Goal: Navigation & Orientation: Find specific page/section

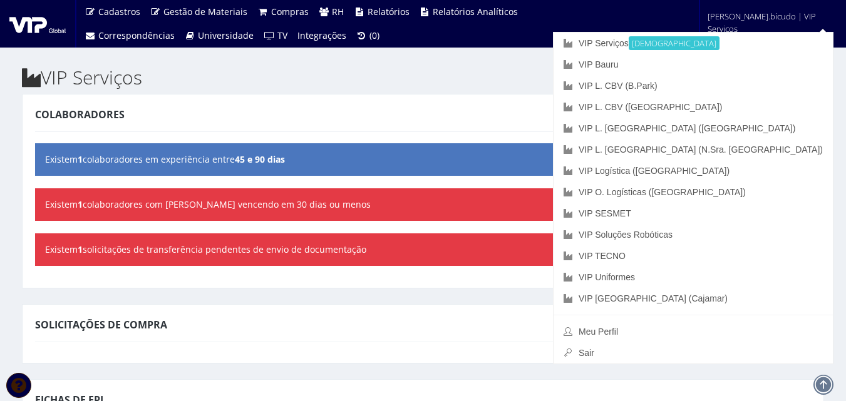
click at [448, 284] on div "Colaboradores Visualizar Existem 1 colaboradores em experiência entre 45 e 90 d…" at bounding box center [423, 191] width 802 height 195
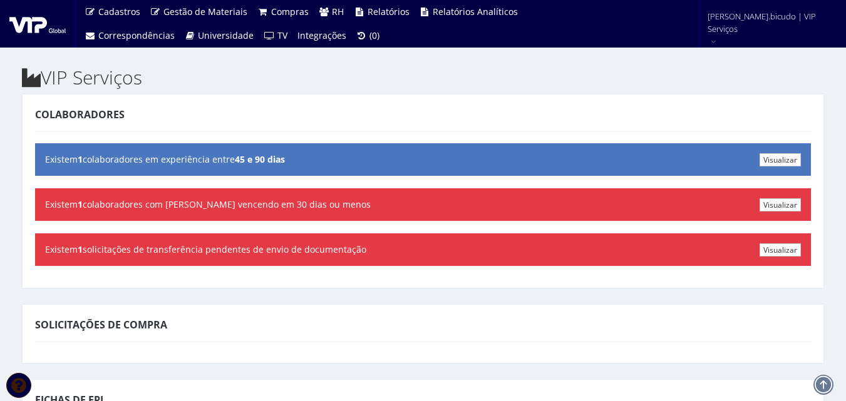
click at [522, 123] on div "Colaboradores" at bounding box center [423, 117] width 776 height 30
